Goal: Task Accomplishment & Management: Manage account settings

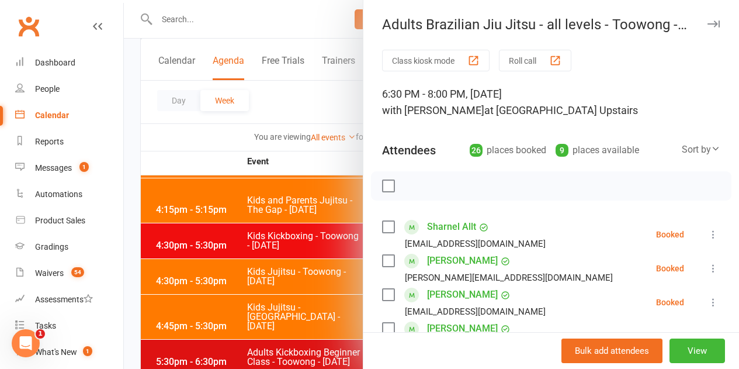
scroll to position [58, 0]
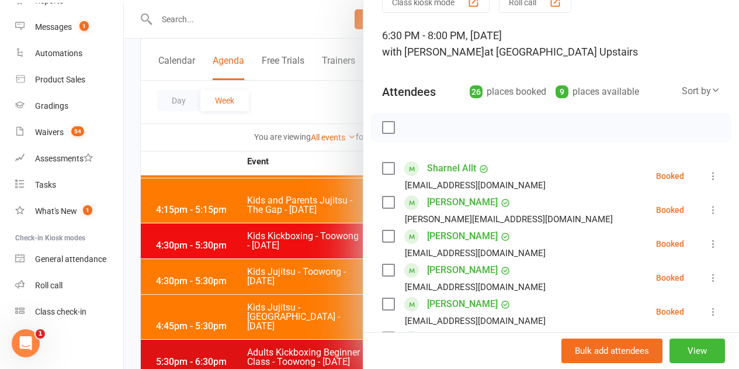
click at [382, 127] on label at bounding box center [388, 128] width 12 height 12
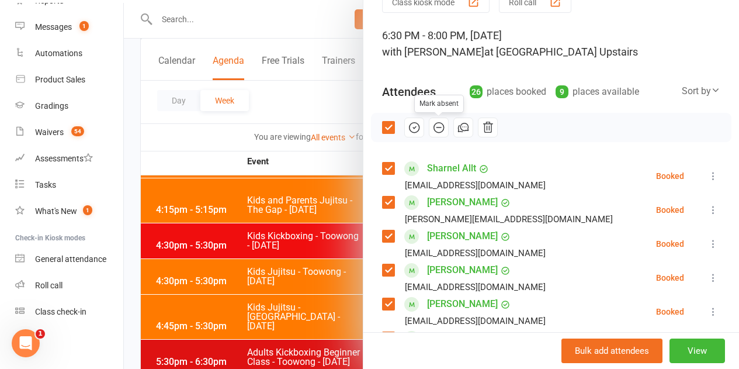
click at [432, 129] on icon "button" at bounding box center [438, 127] width 13 height 13
click at [383, 127] on label at bounding box center [388, 128] width 12 height 12
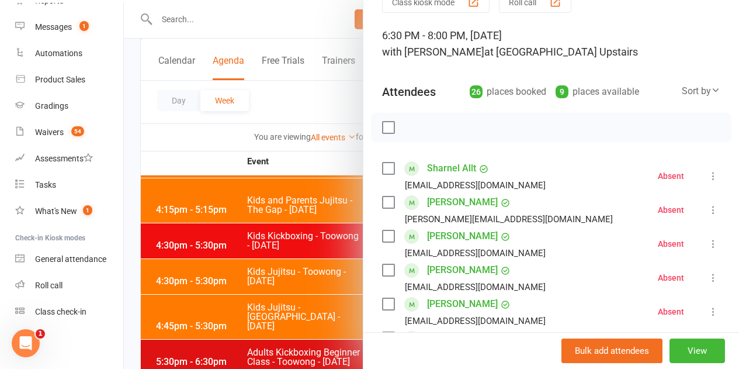
click at [384, 169] on label at bounding box center [388, 168] width 12 height 12
click at [382, 237] on label at bounding box center [388, 236] width 12 height 12
click at [382, 271] on label at bounding box center [388, 270] width 12 height 12
click at [382, 303] on label at bounding box center [388, 304] width 12 height 12
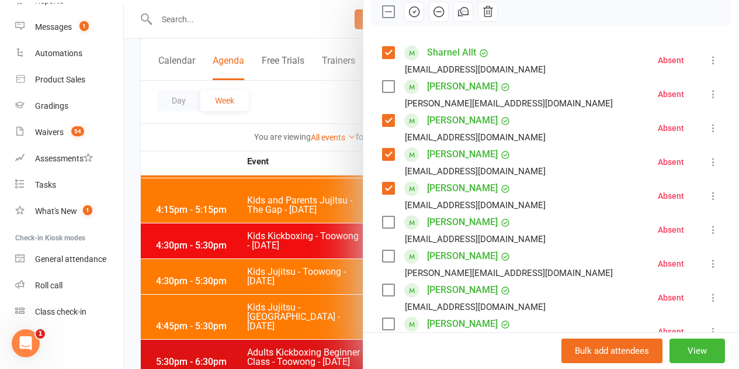
scroll to position [175, 0]
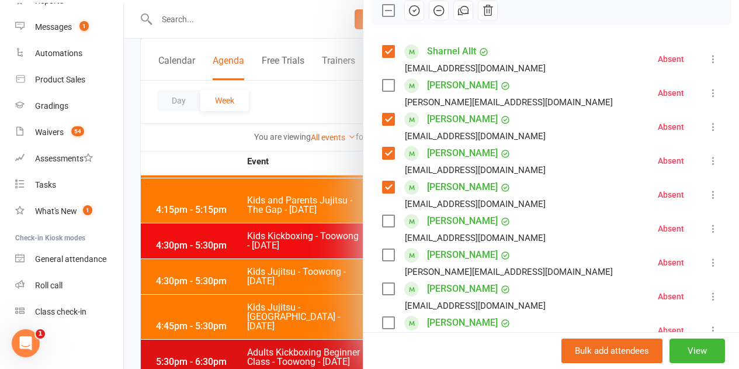
click at [382, 259] on label at bounding box center [388, 255] width 12 height 12
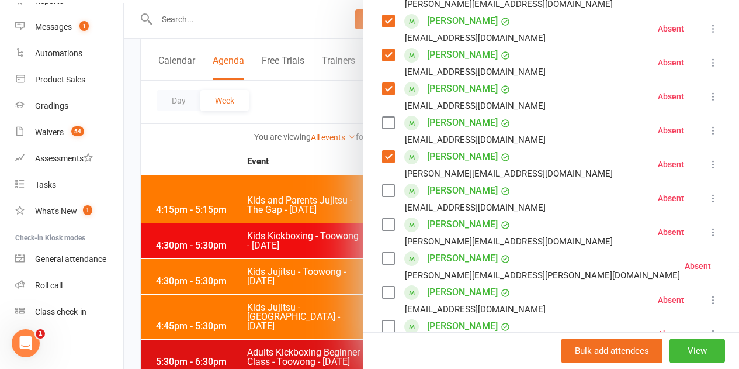
scroll to position [292, 0]
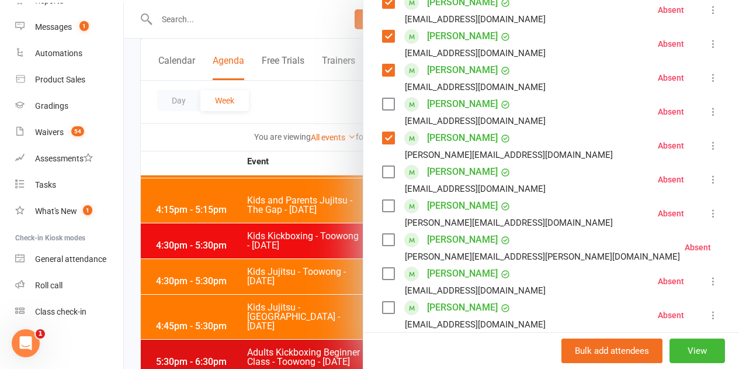
click at [384, 241] on label at bounding box center [388, 240] width 12 height 12
click at [383, 270] on label at bounding box center [388, 274] width 12 height 12
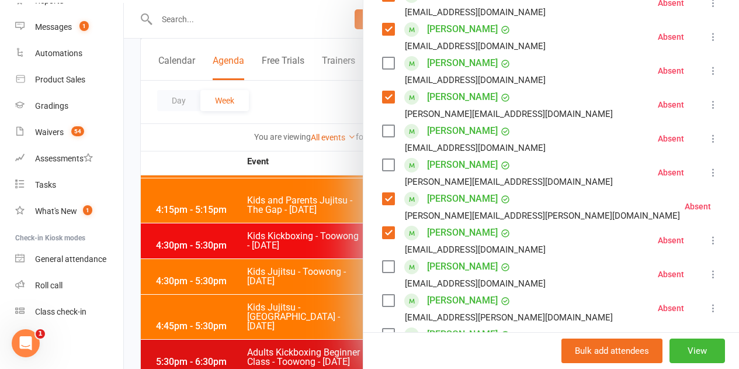
scroll to position [351, 0]
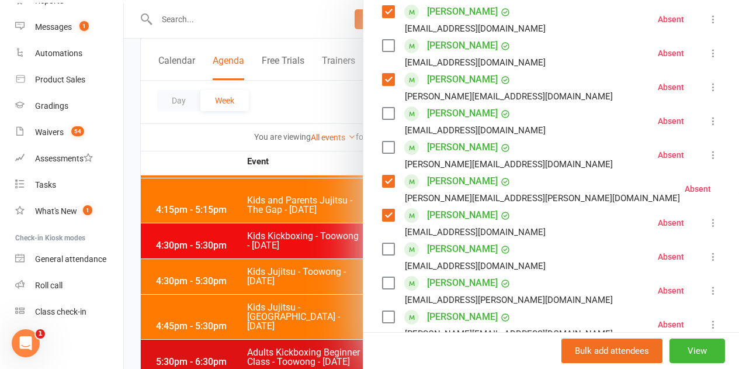
click at [382, 285] on label at bounding box center [388, 283] width 12 height 12
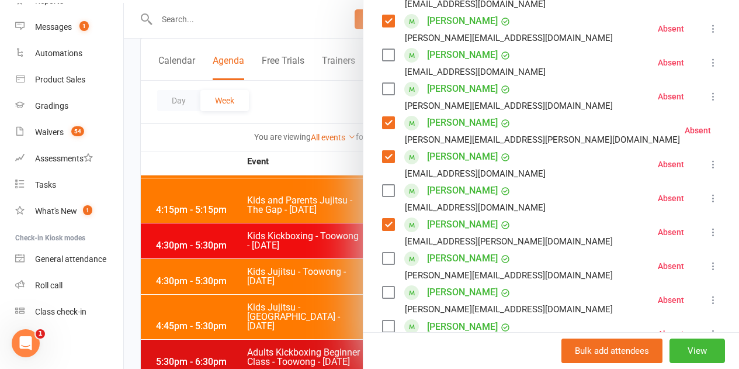
click at [383, 262] on label at bounding box center [388, 258] width 12 height 12
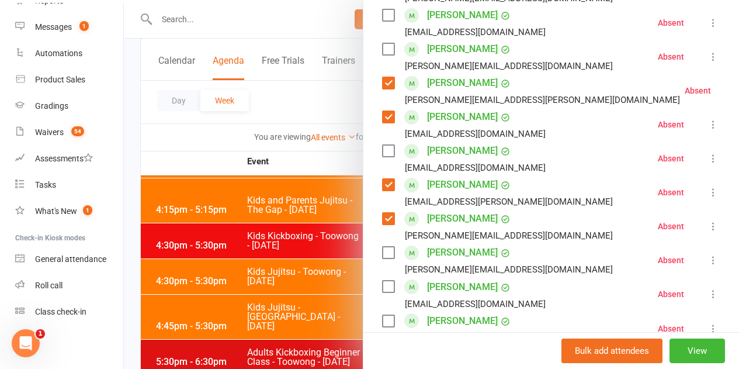
scroll to position [467, 0]
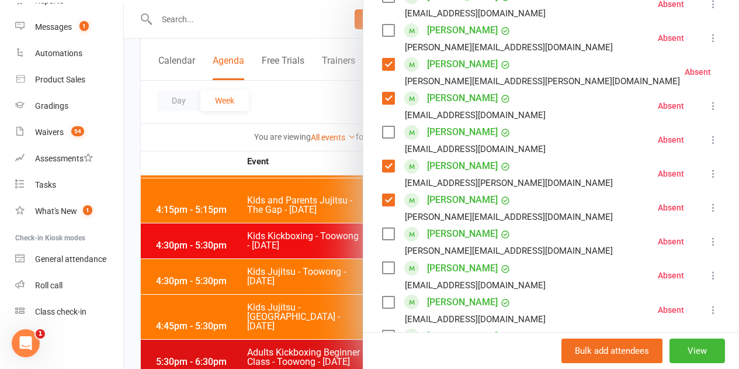
click at [383, 238] on label at bounding box center [388, 234] width 12 height 12
click at [383, 267] on label at bounding box center [388, 268] width 12 height 12
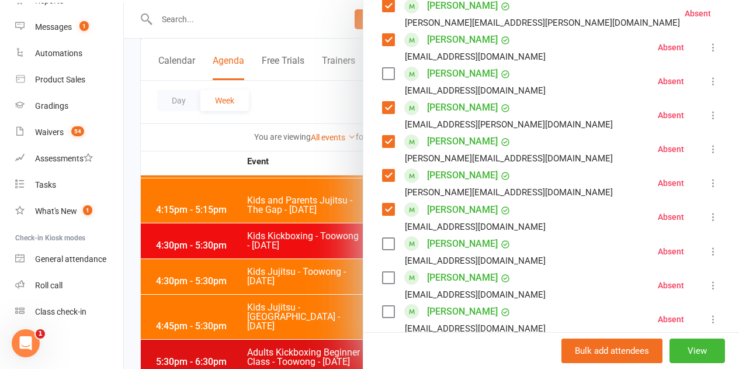
click at [384, 245] on label at bounding box center [388, 244] width 12 height 12
click at [385, 278] on label at bounding box center [388, 278] width 12 height 12
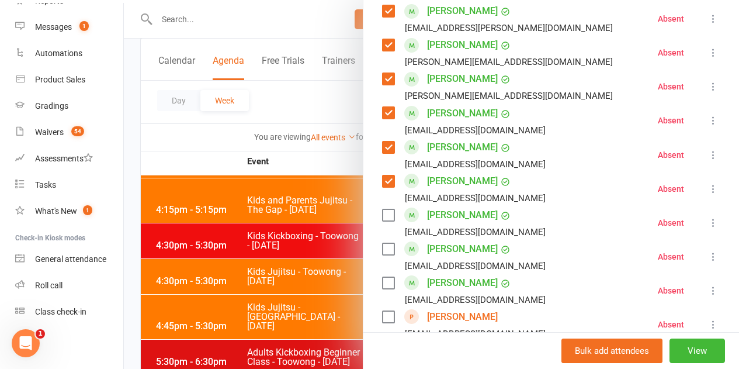
scroll to position [643, 0]
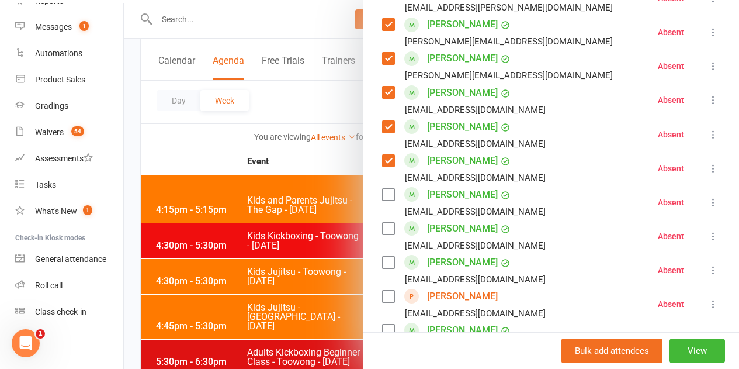
click at [382, 296] on label at bounding box center [388, 296] width 12 height 12
click at [383, 262] on label at bounding box center [388, 262] width 12 height 12
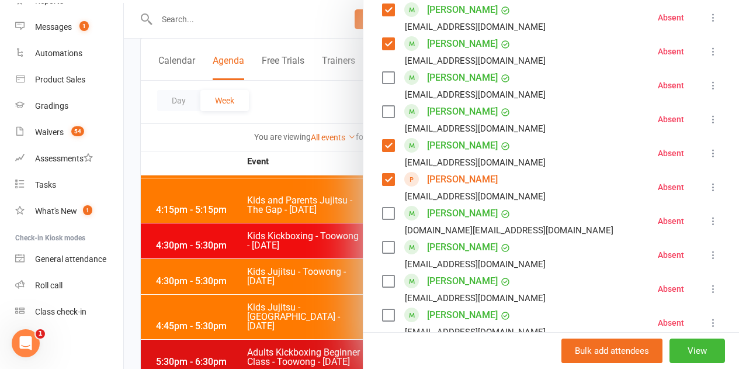
scroll to position [818, 0]
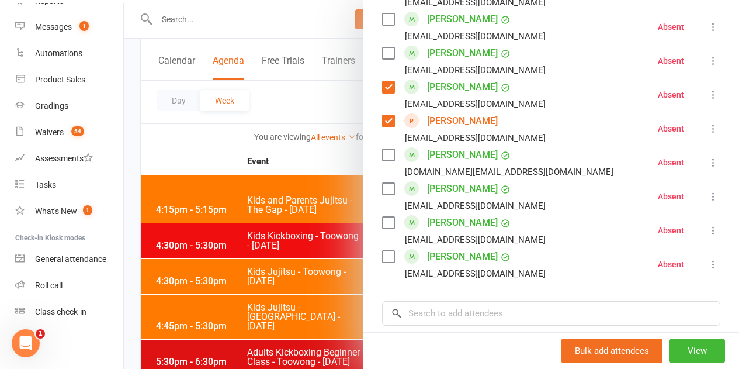
click at [382, 258] on label at bounding box center [388, 257] width 12 height 12
click at [382, 228] on label at bounding box center [388, 223] width 12 height 12
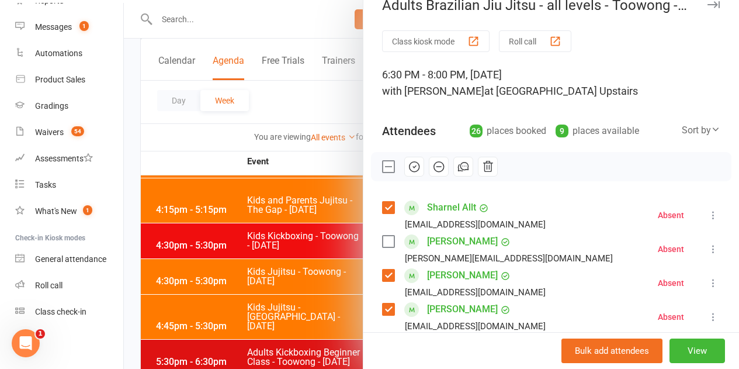
scroll to position [0, 0]
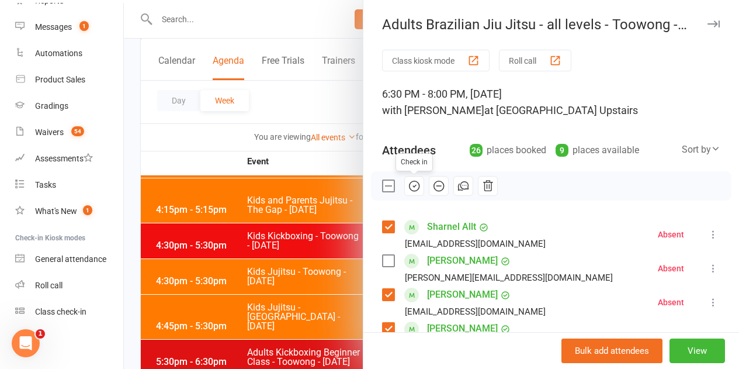
drag, startPoint x: 400, startPoint y: 185, endPoint x: 426, endPoint y: 41, distance: 146.0
click at [408, 185] on icon "button" at bounding box center [414, 185] width 13 height 13
click at [319, 167] on div at bounding box center [431, 184] width 615 height 369
